Goal: Find specific page/section: Find specific page/section

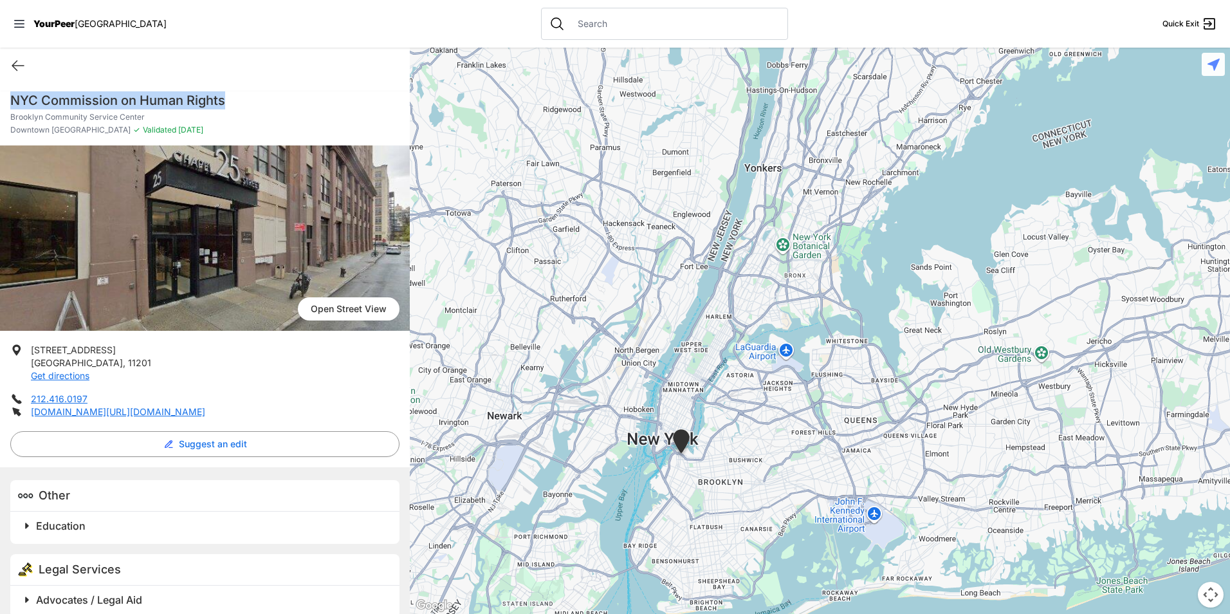
drag, startPoint x: 231, startPoint y: 91, endPoint x: 11, endPoint y: 98, distance: 220.2
click at [11, 98] on h1 "NYC Commission on Human Rights" at bounding box center [204, 100] width 389 height 18
drag, startPoint x: 11, startPoint y: 98, endPoint x: 19, endPoint y: 99, distance: 7.7
click at [137, 97] on h1 "NYC Commission on Human Rights" at bounding box center [204, 100] width 389 height 18
drag, startPoint x: 229, startPoint y: 102, endPoint x: 12, endPoint y: 97, distance: 216.9
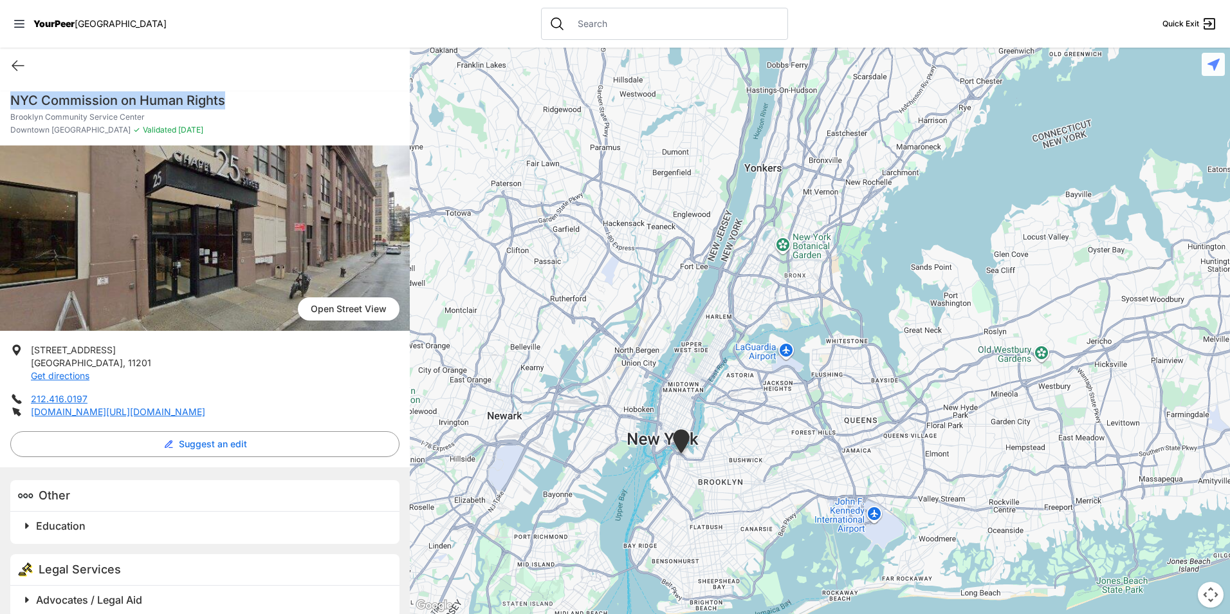
click at [12, 97] on h1 "NYC Commission on Human Rights" at bounding box center [204, 100] width 389 height 18
drag, startPoint x: 12, startPoint y: 97, endPoint x: 162, endPoint y: 102, distance: 149.4
copy h1 "NYC Commission on Human Rights"
